Goal: Find specific page/section: Find specific page/section

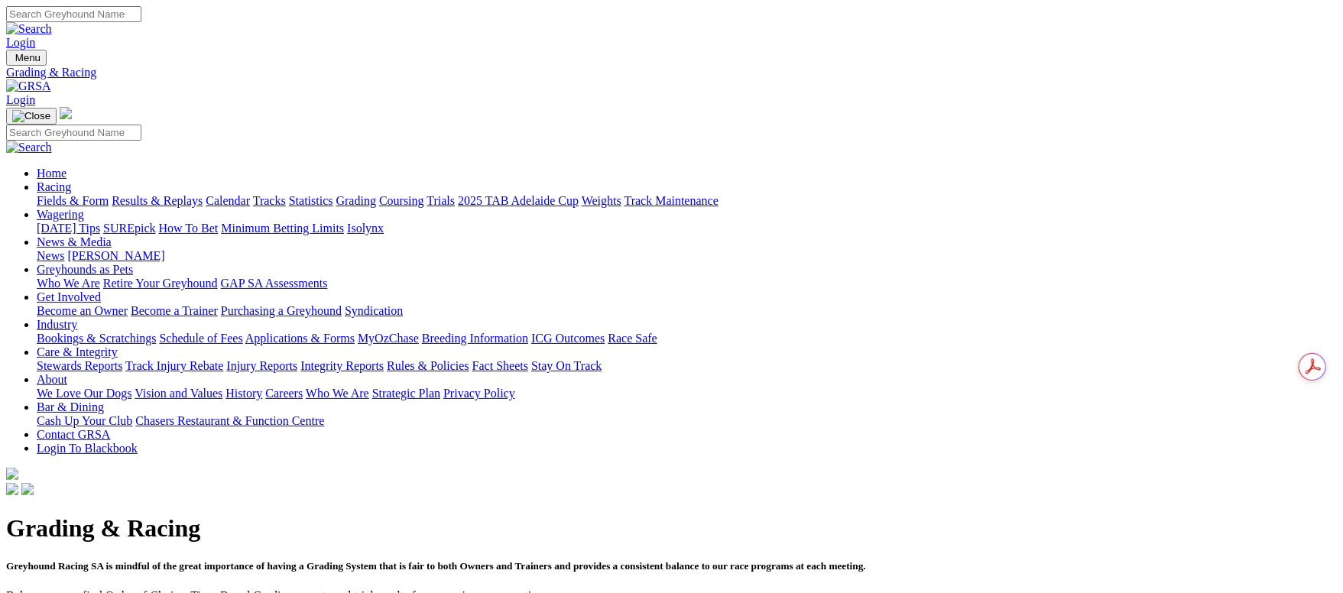
click at [109, 194] on link "Fields & Form" at bounding box center [73, 200] width 72 height 13
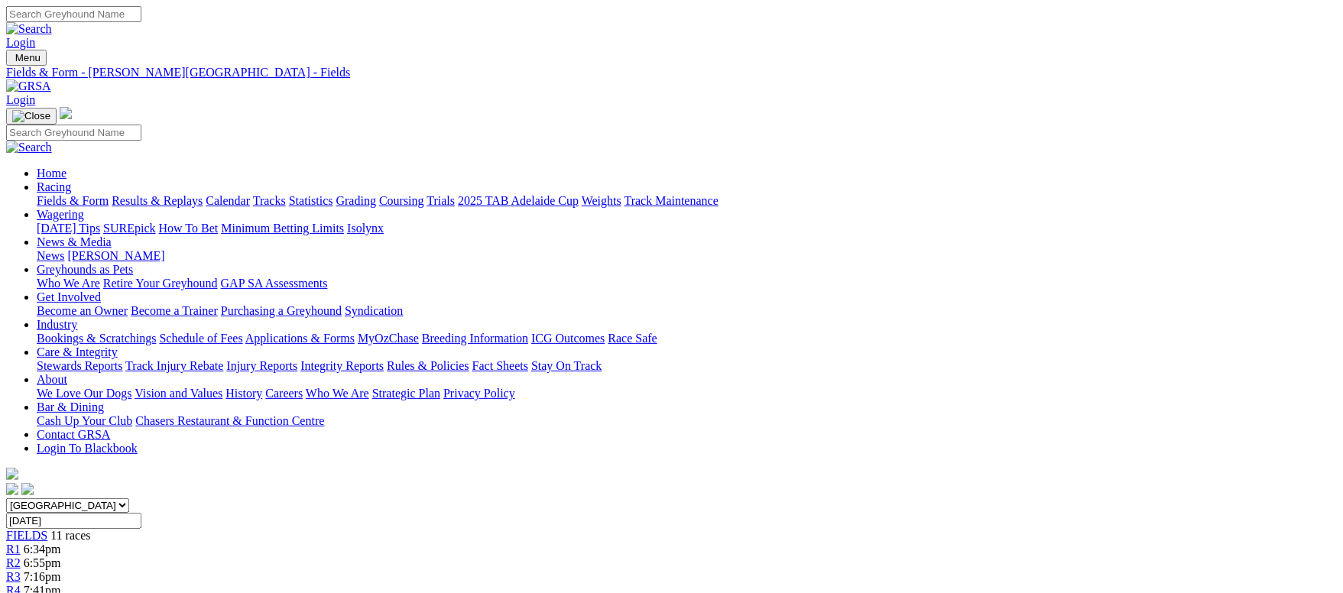
scroll to position [115, 0]
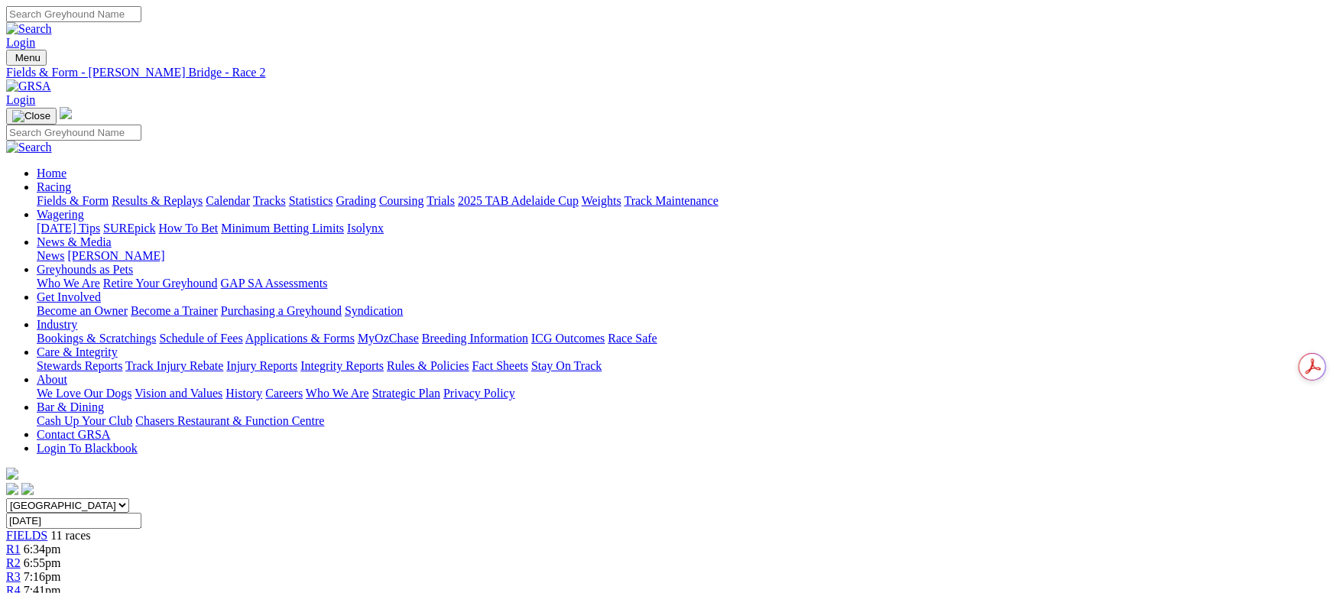
click at [376, 194] on link "Grading" at bounding box center [356, 200] width 40 height 13
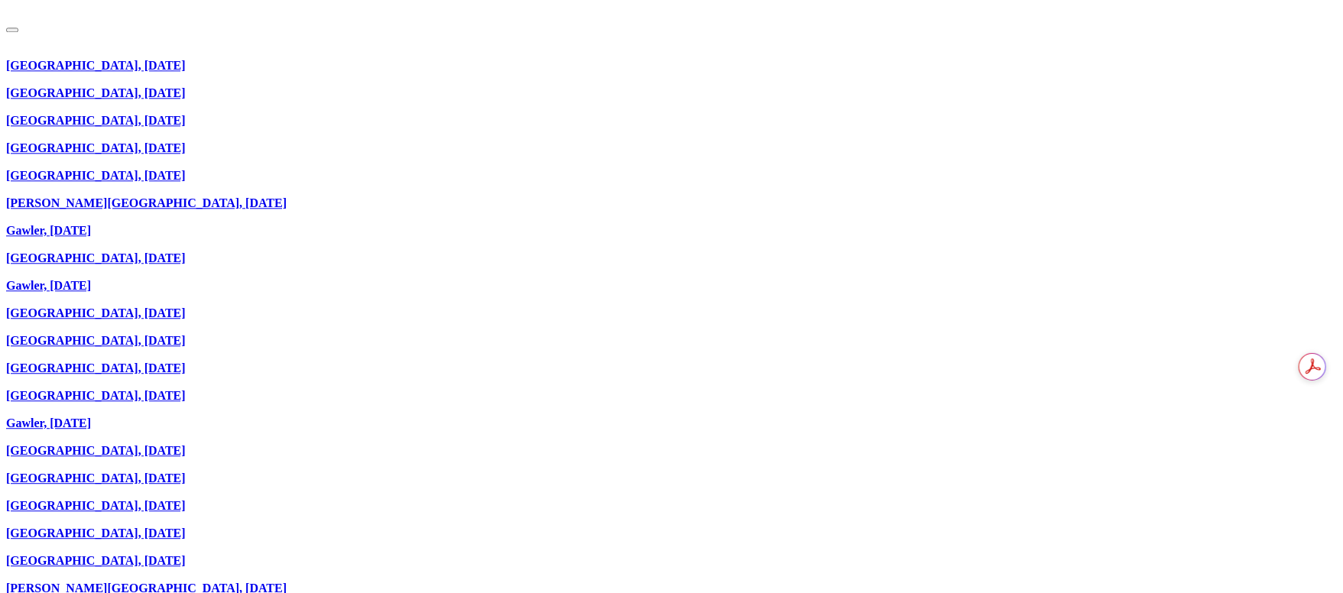
scroll to position [2188, 0]
